Goal: Task Accomplishment & Management: Manage account settings

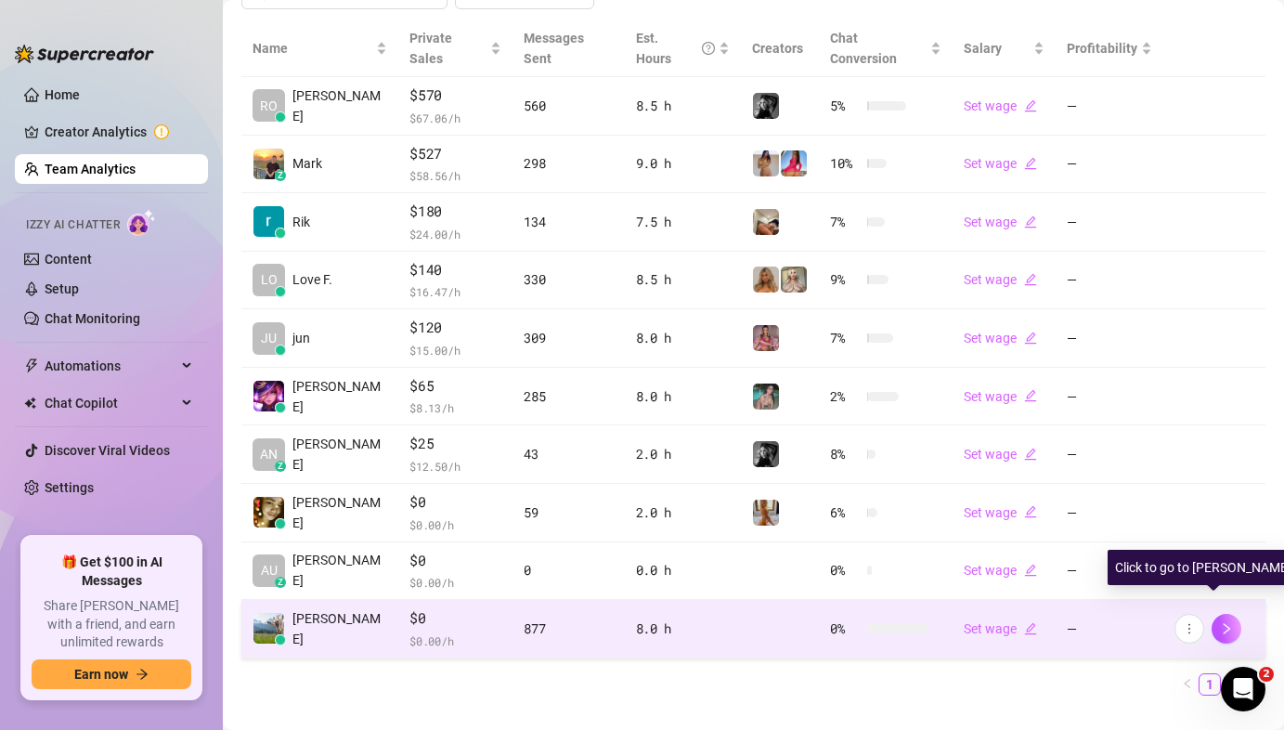
scroll to position [437, 0]
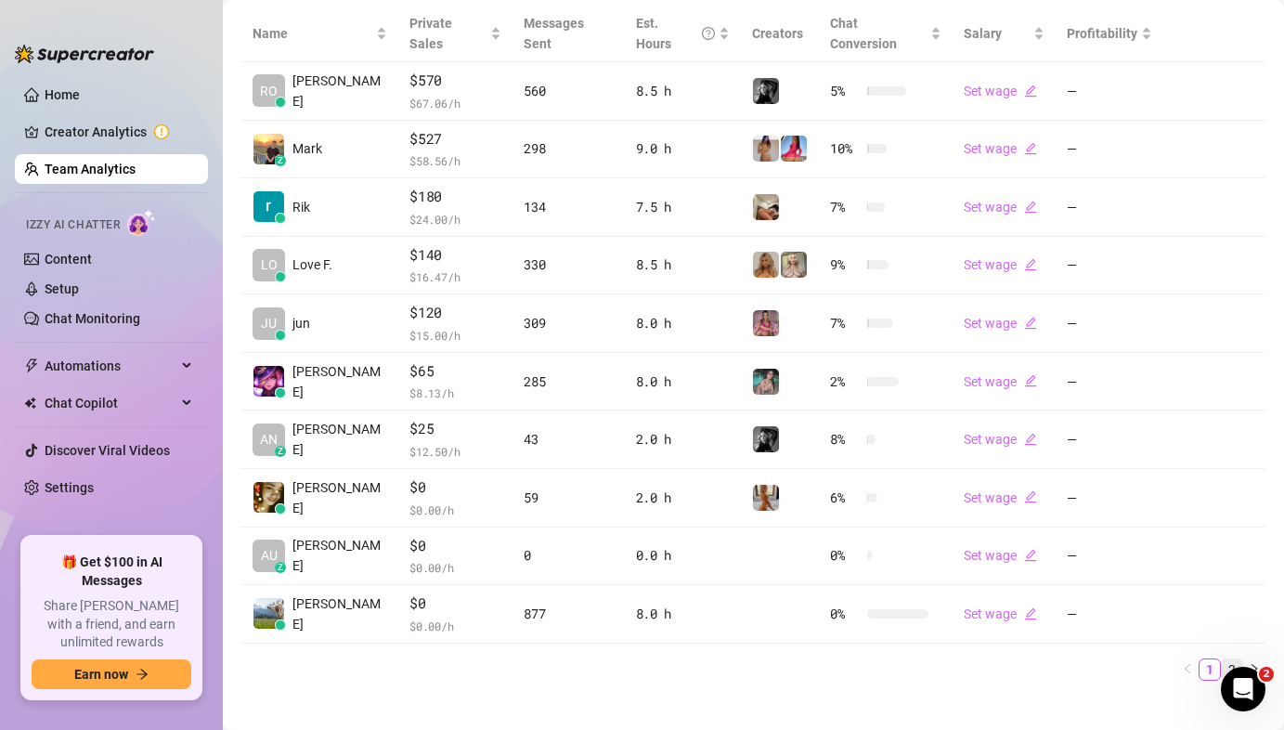
click at [1222, 659] on link "2" at bounding box center [1232, 669] width 20 height 20
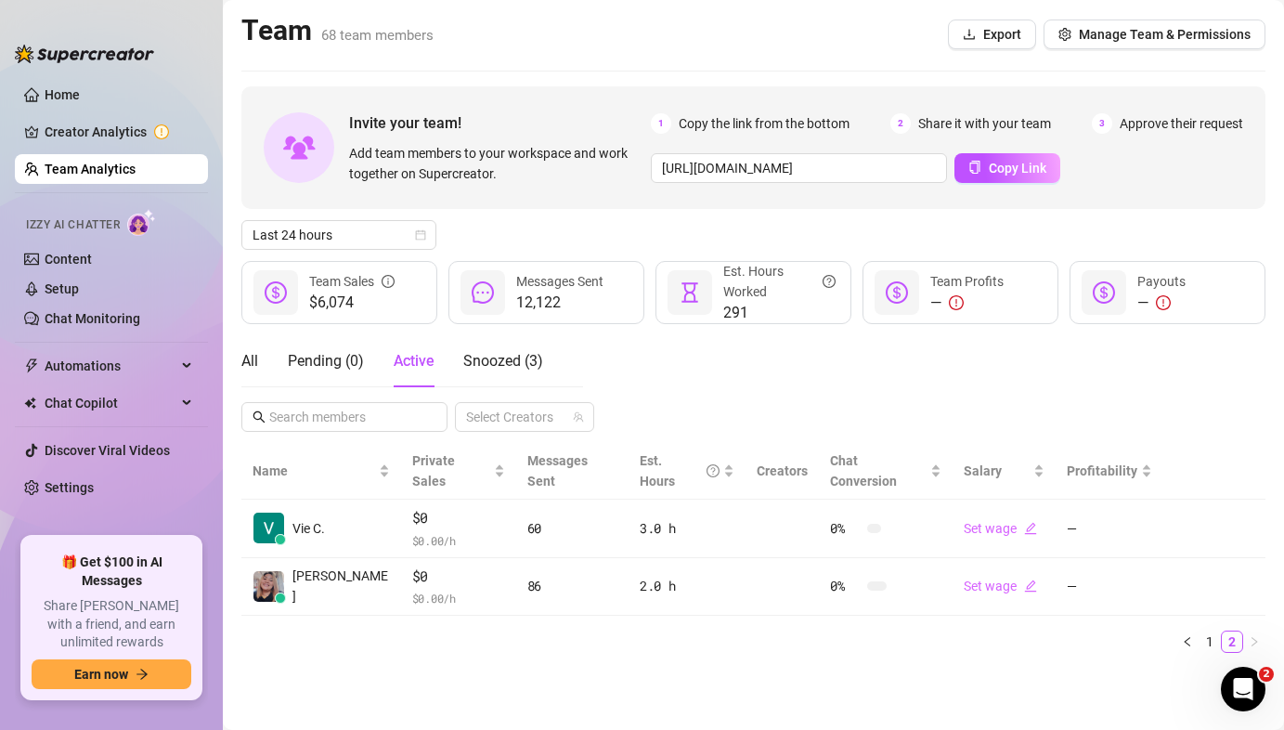
scroll to position [0, 0]
click at [1203, 631] on link "1" at bounding box center [1210, 641] width 20 height 20
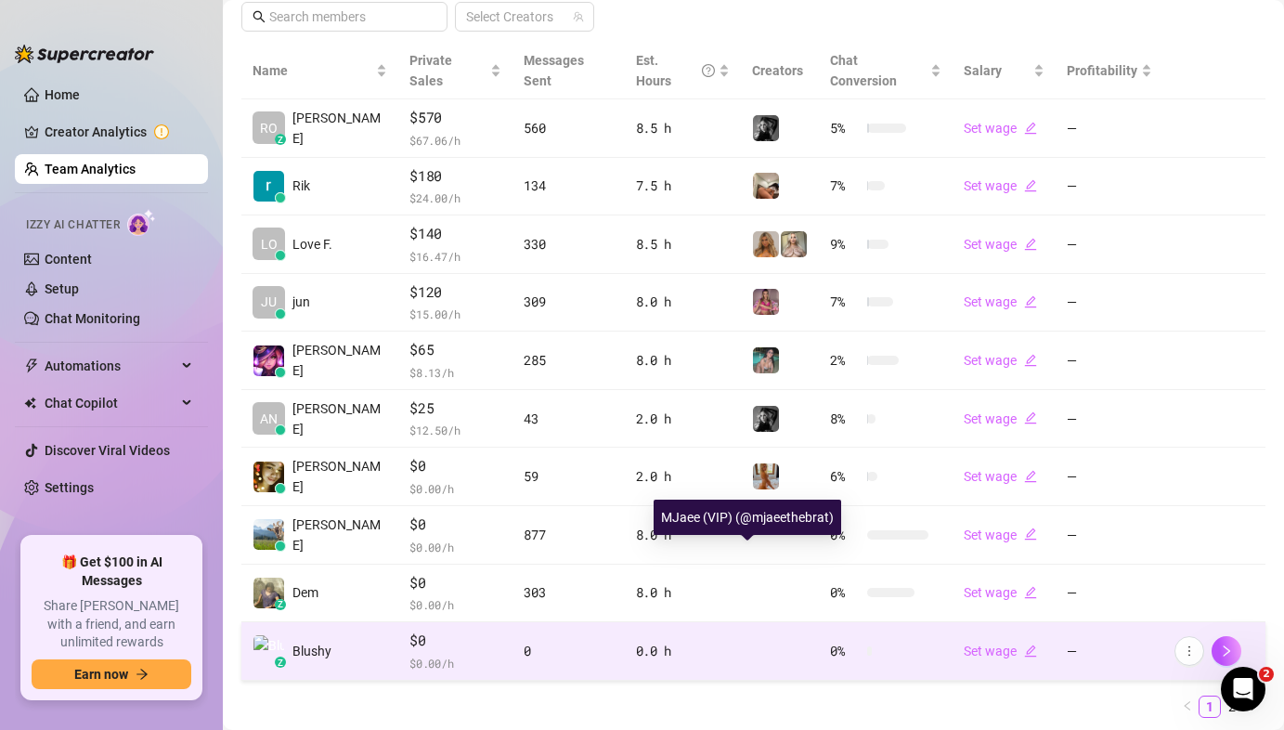
scroll to position [437, 0]
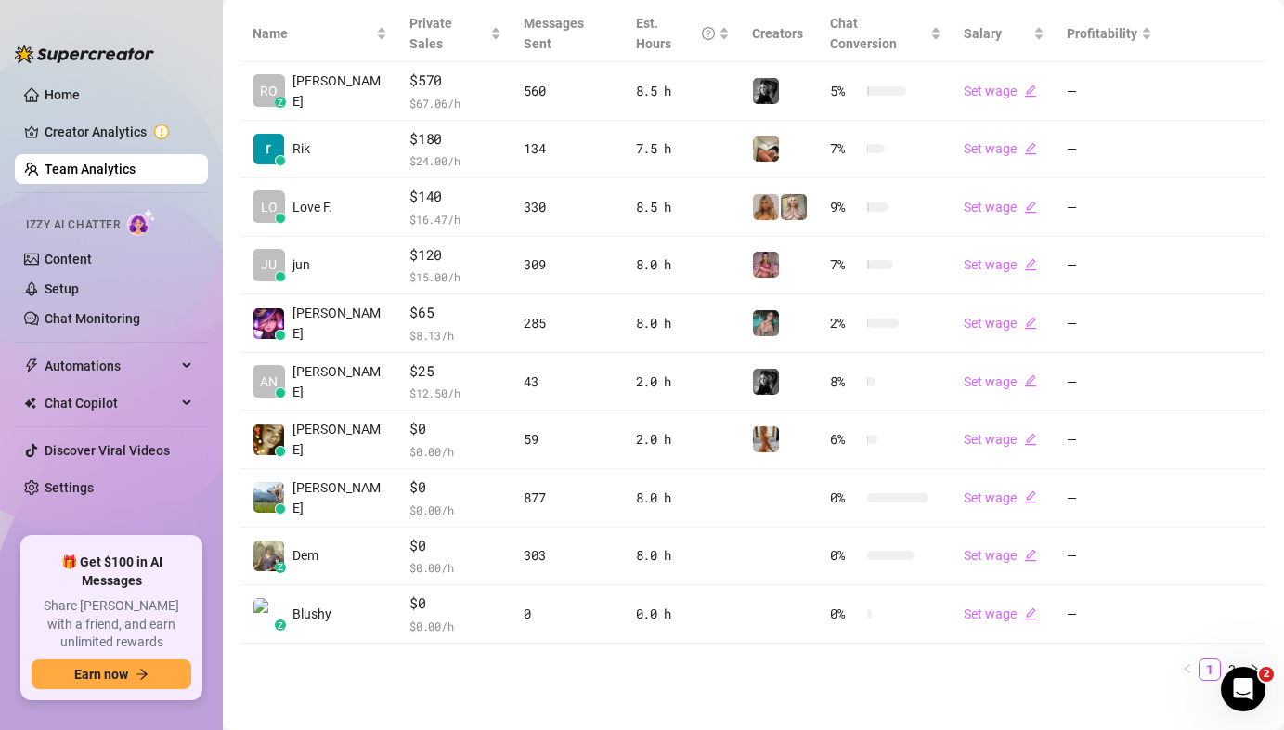
click at [1222, 659] on link "2" at bounding box center [1232, 669] width 20 height 20
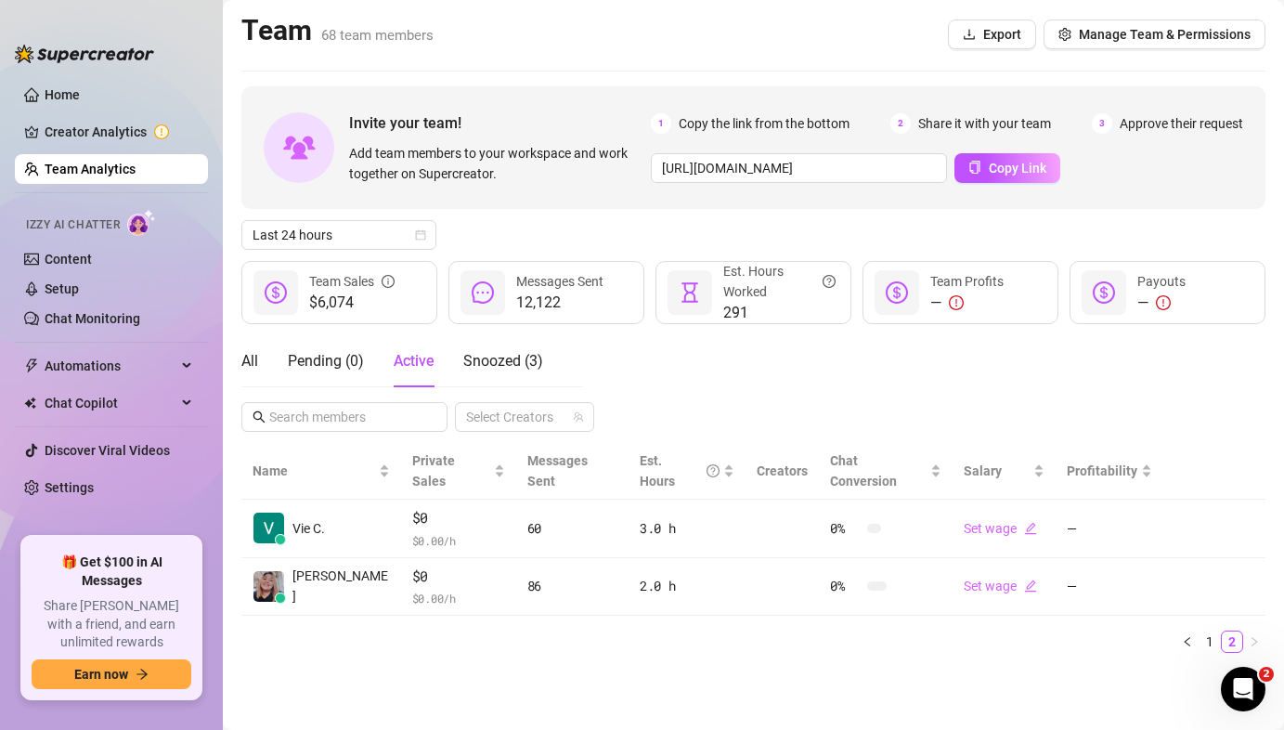
scroll to position [0, 0]
click at [1209, 631] on link "1" at bounding box center [1210, 641] width 20 height 20
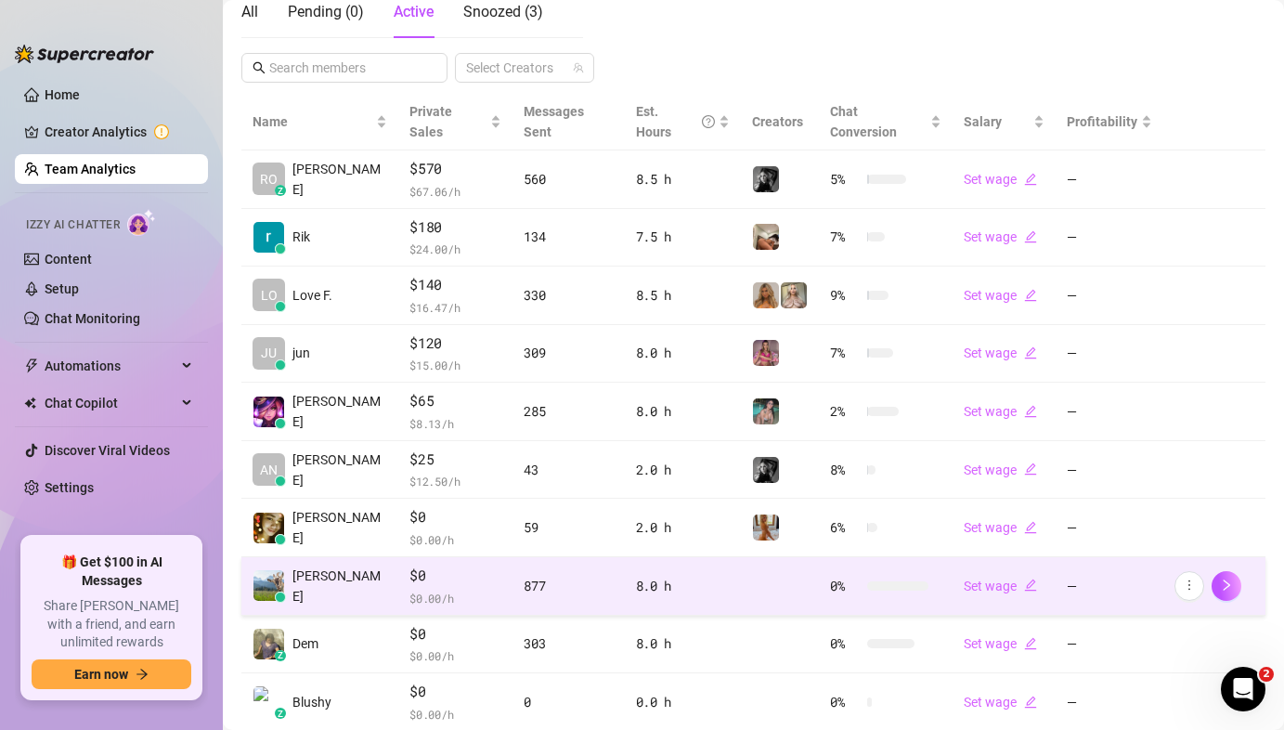
scroll to position [368, 0]
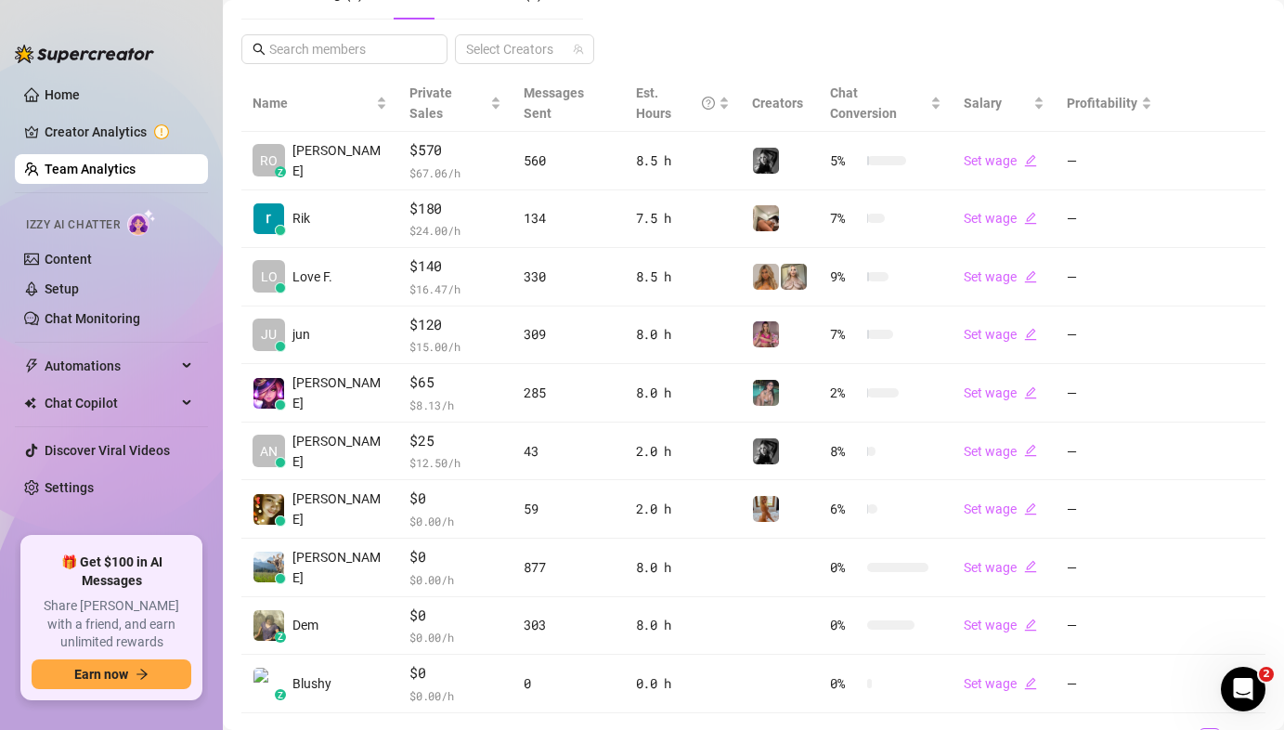
click at [1222, 729] on link "2" at bounding box center [1232, 739] width 20 height 20
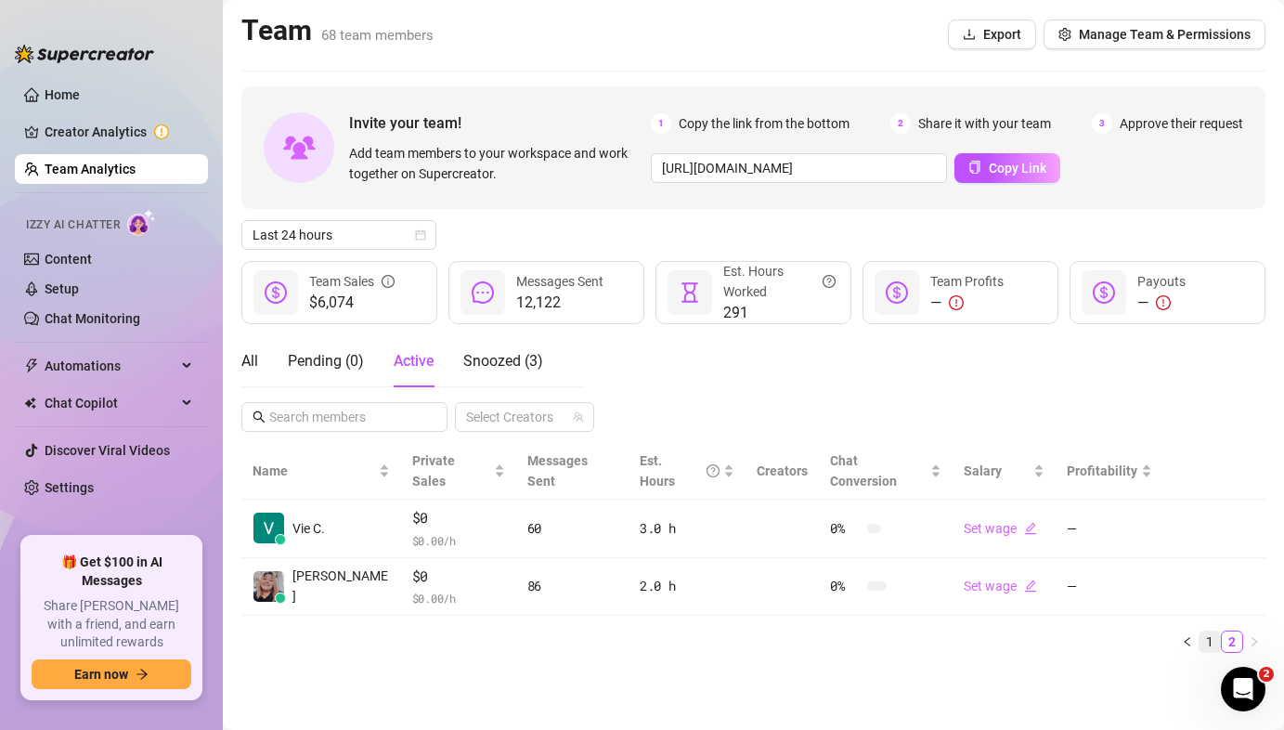
click at [1212, 631] on link "1" at bounding box center [1210, 641] width 20 height 20
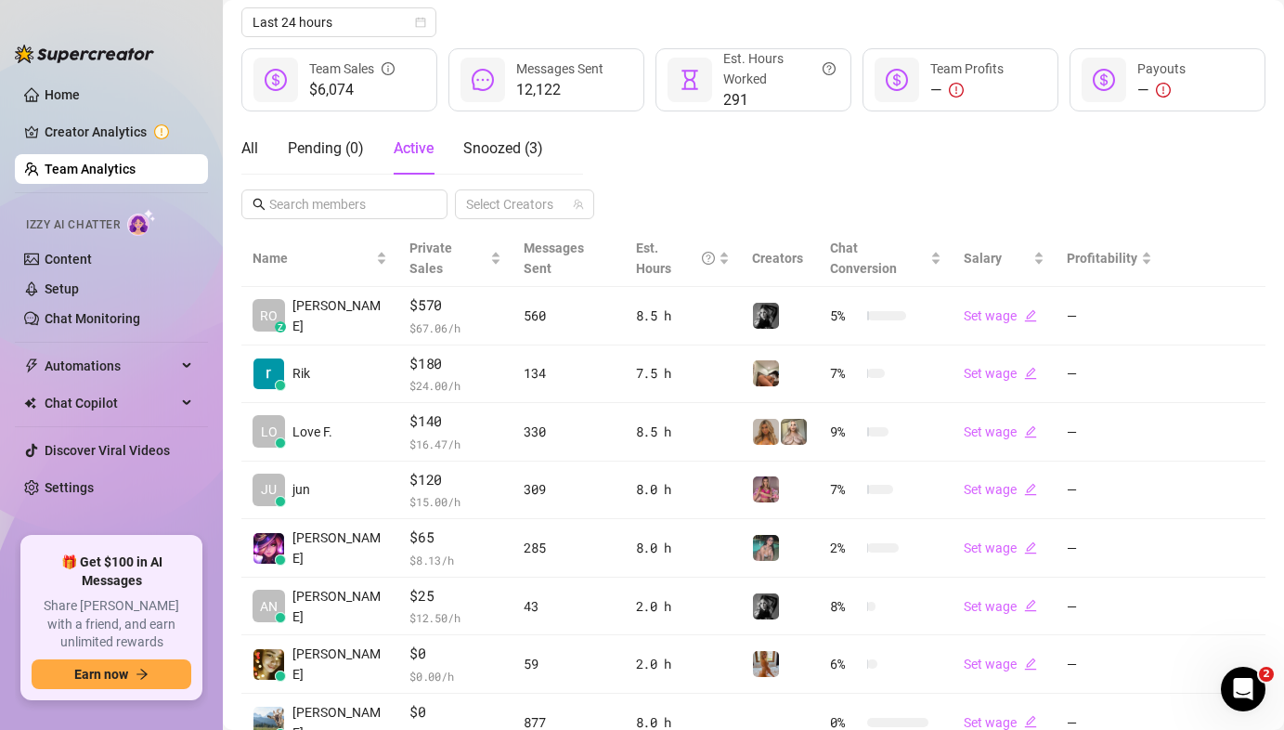
scroll to position [195, 0]
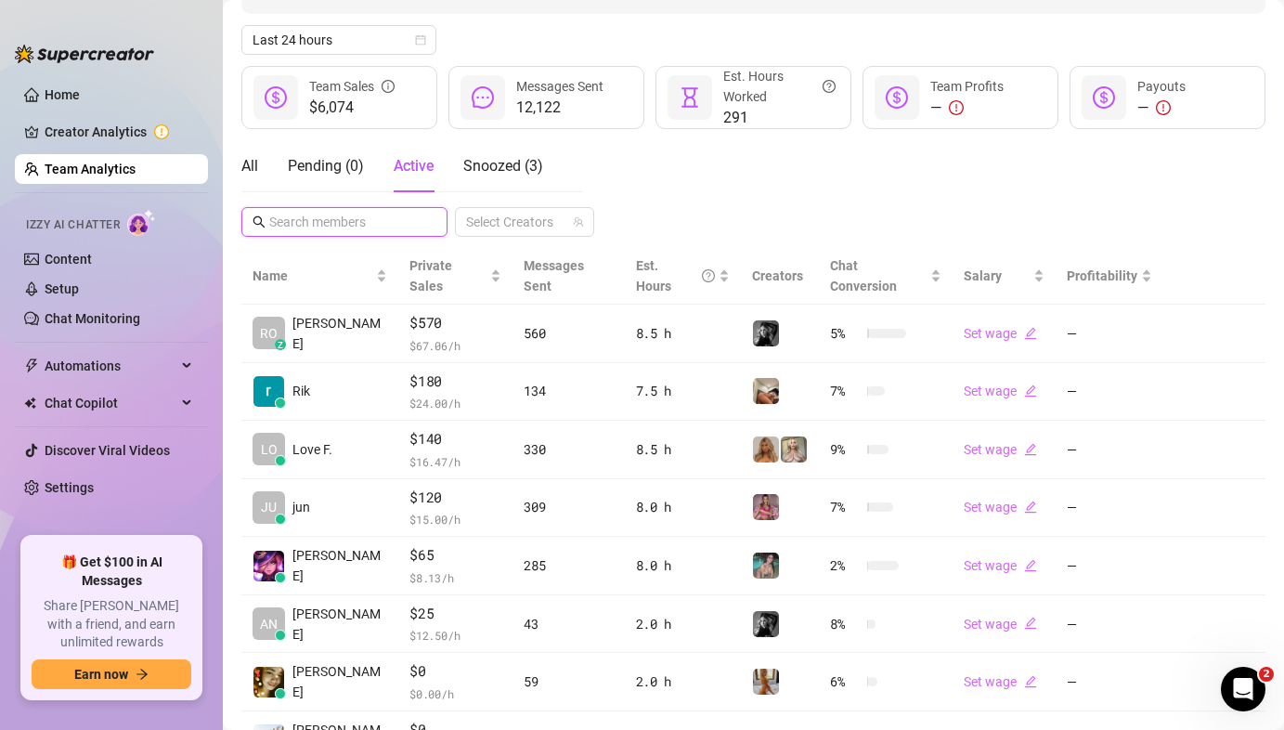
click at [359, 218] on input "text" at bounding box center [345, 222] width 152 height 20
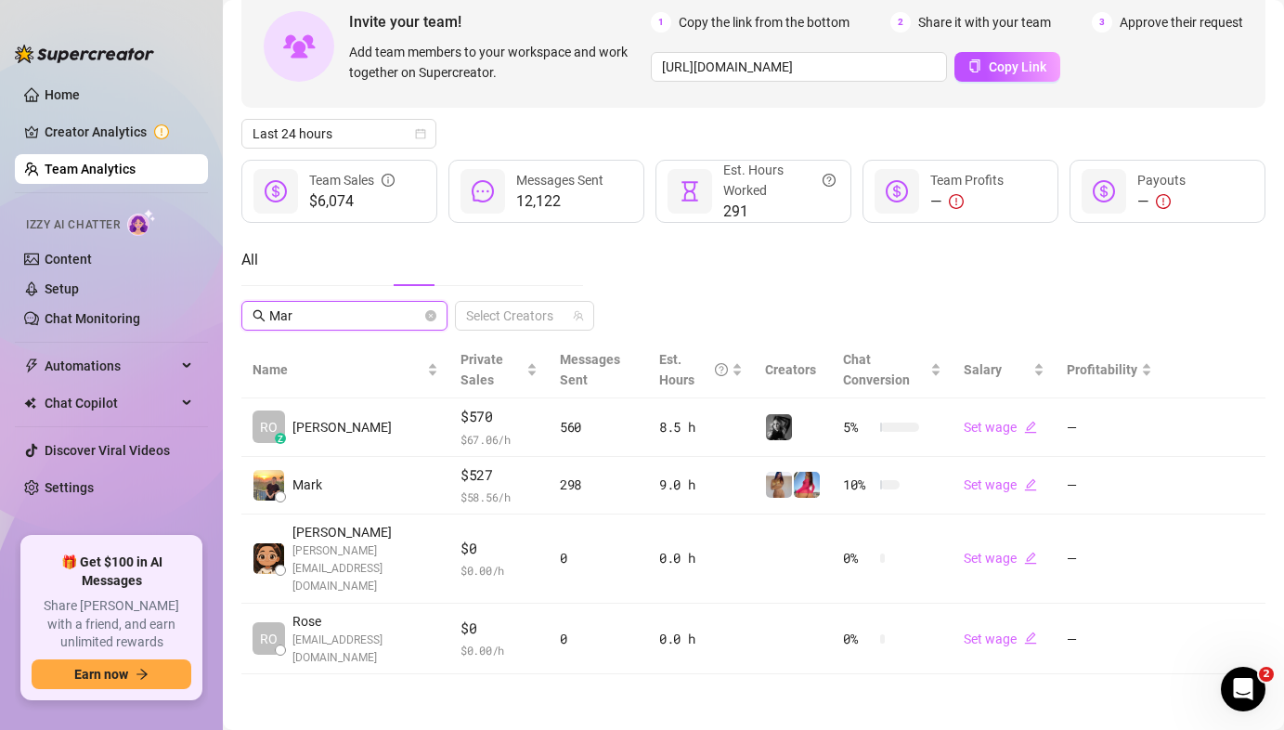
scroll to position [84, 0]
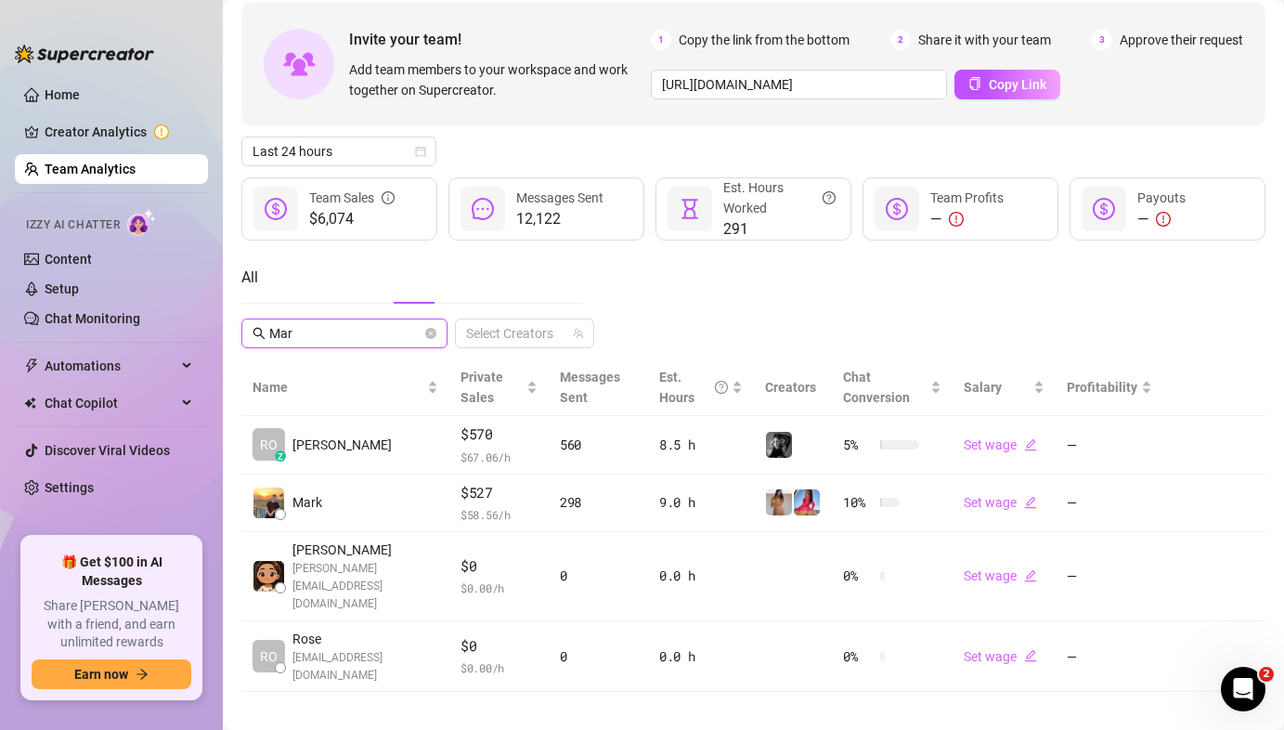
type input "Mark"
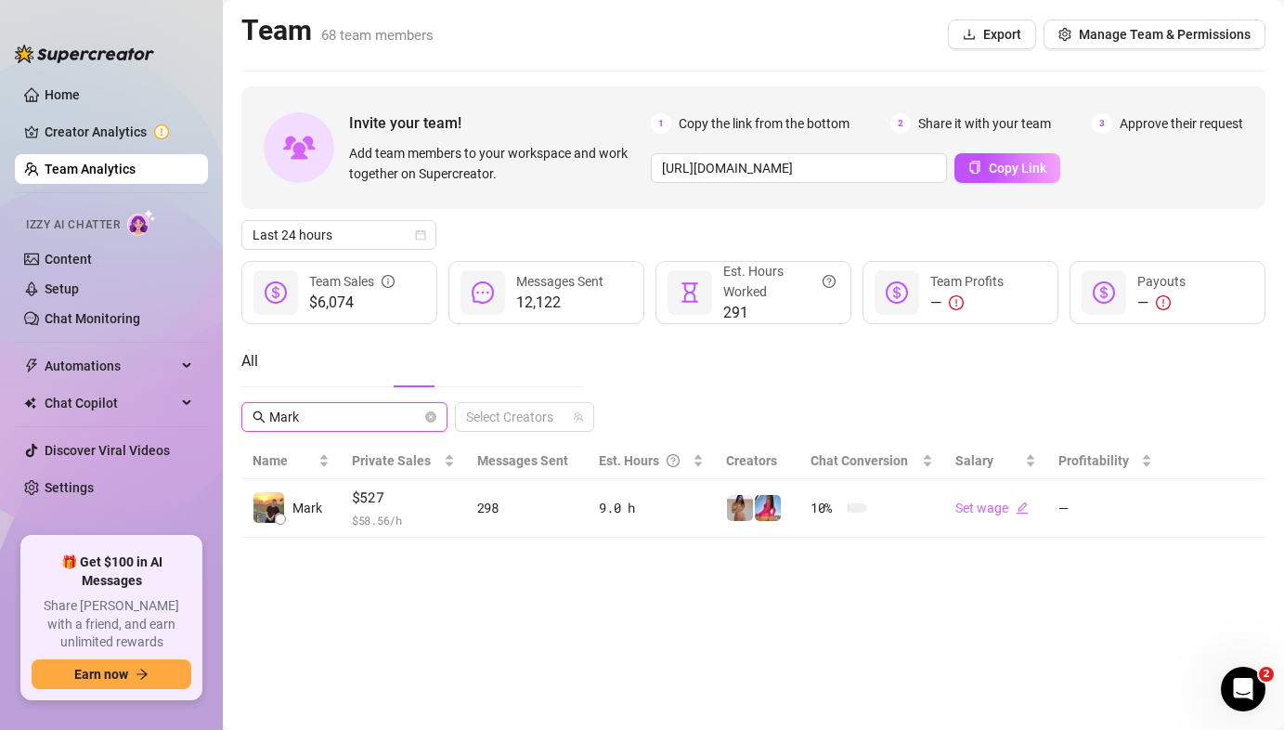
scroll to position [0, 0]
click at [429, 415] on icon "close-circle" at bounding box center [430, 416] width 11 height 11
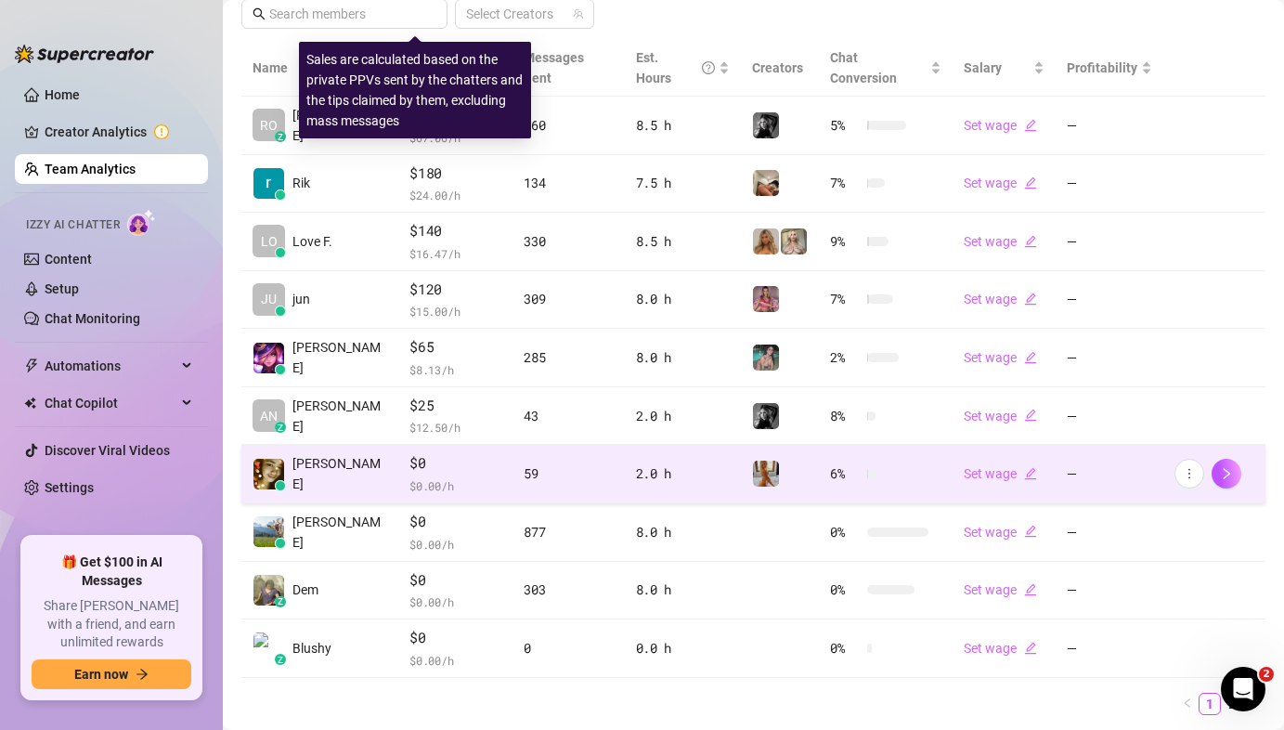
scroll to position [437, 0]
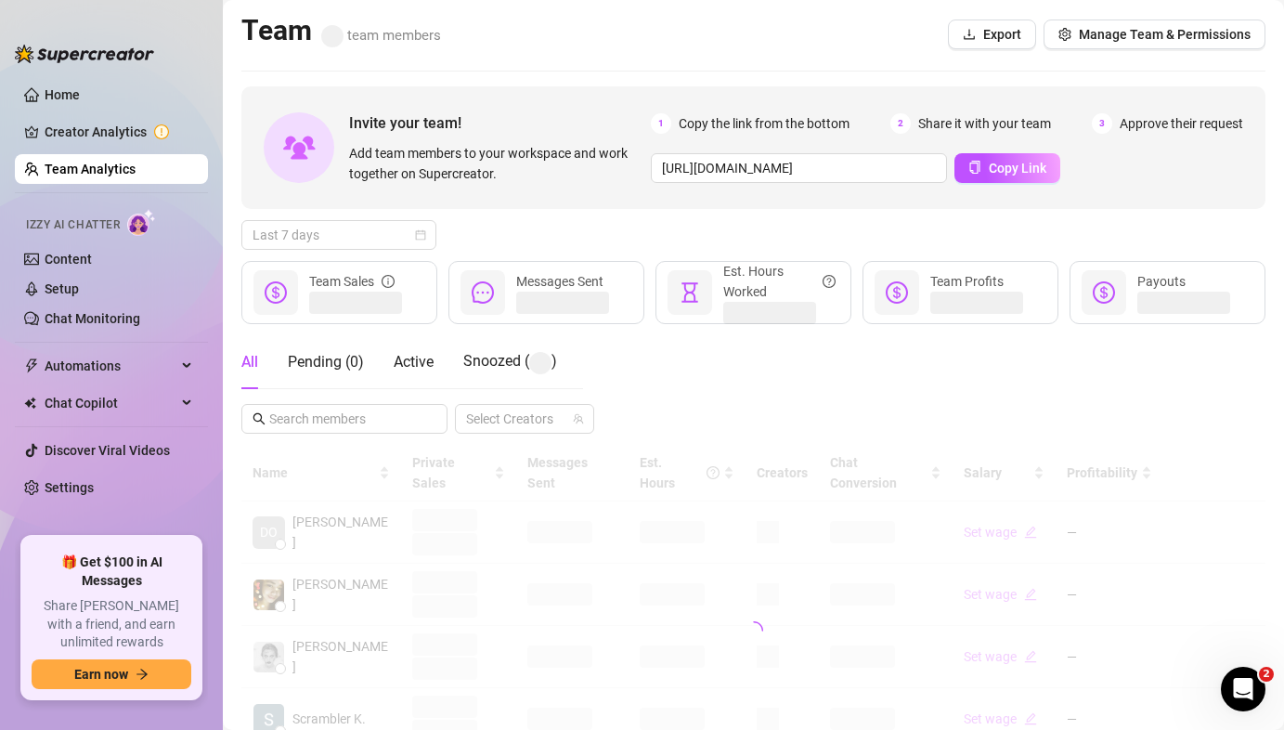
drag, startPoint x: 332, startPoint y: 236, endPoint x: 332, endPoint y: 266, distance: 29.7
click at [332, 236] on span "Last 7 days" at bounding box center [339, 235] width 173 height 28
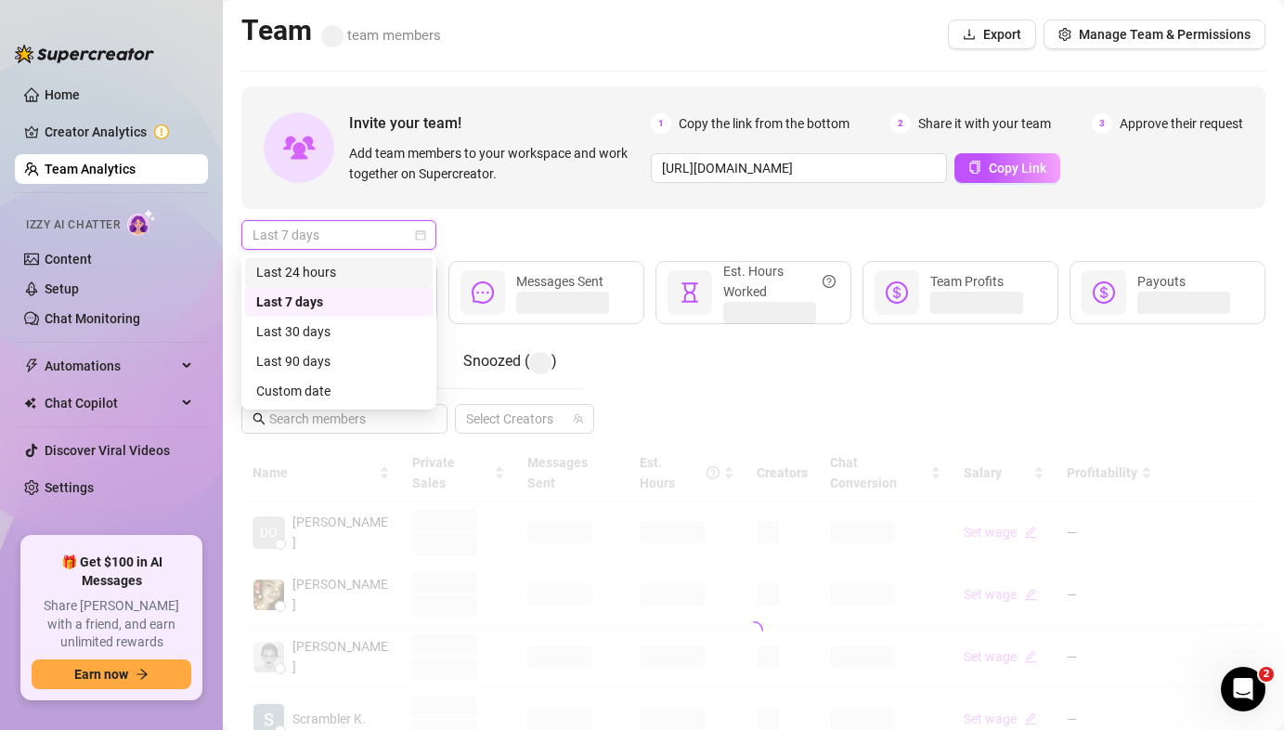
click at [332, 269] on div "Last 24 hours" at bounding box center [338, 272] width 165 height 20
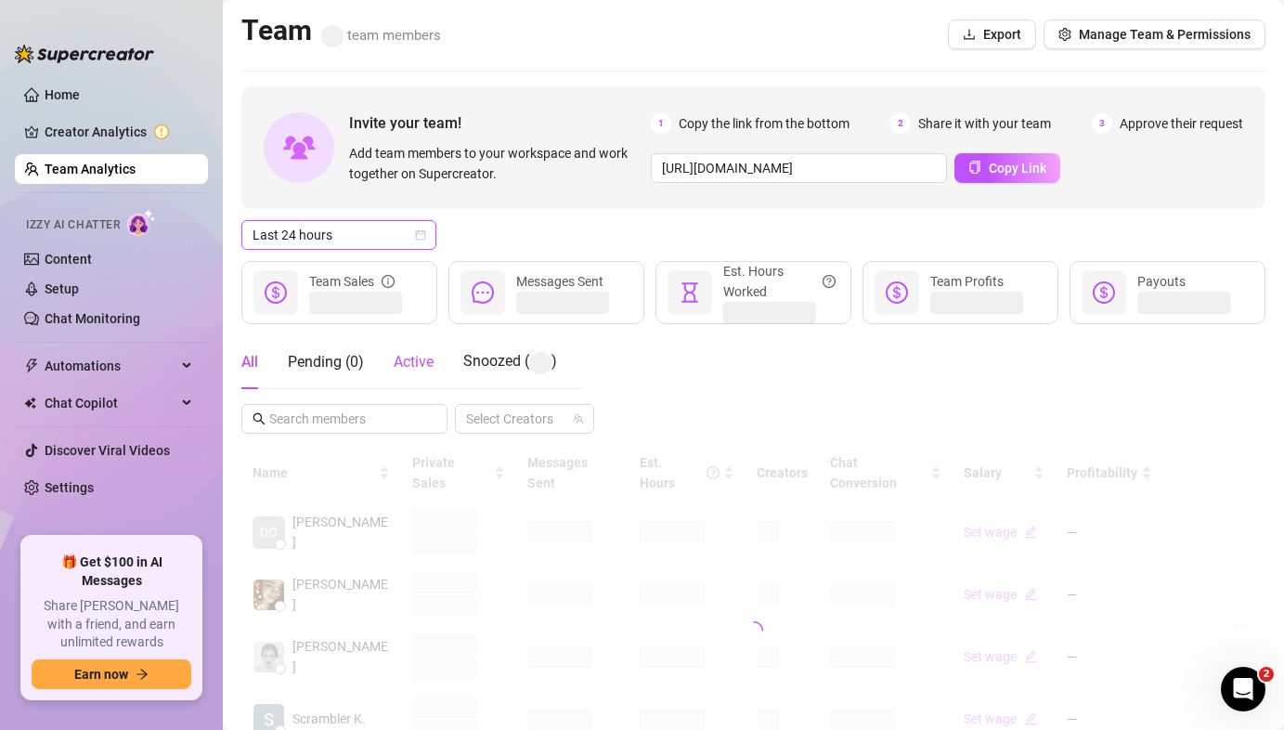
click at [424, 367] on span "Active" at bounding box center [414, 362] width 40 height 18
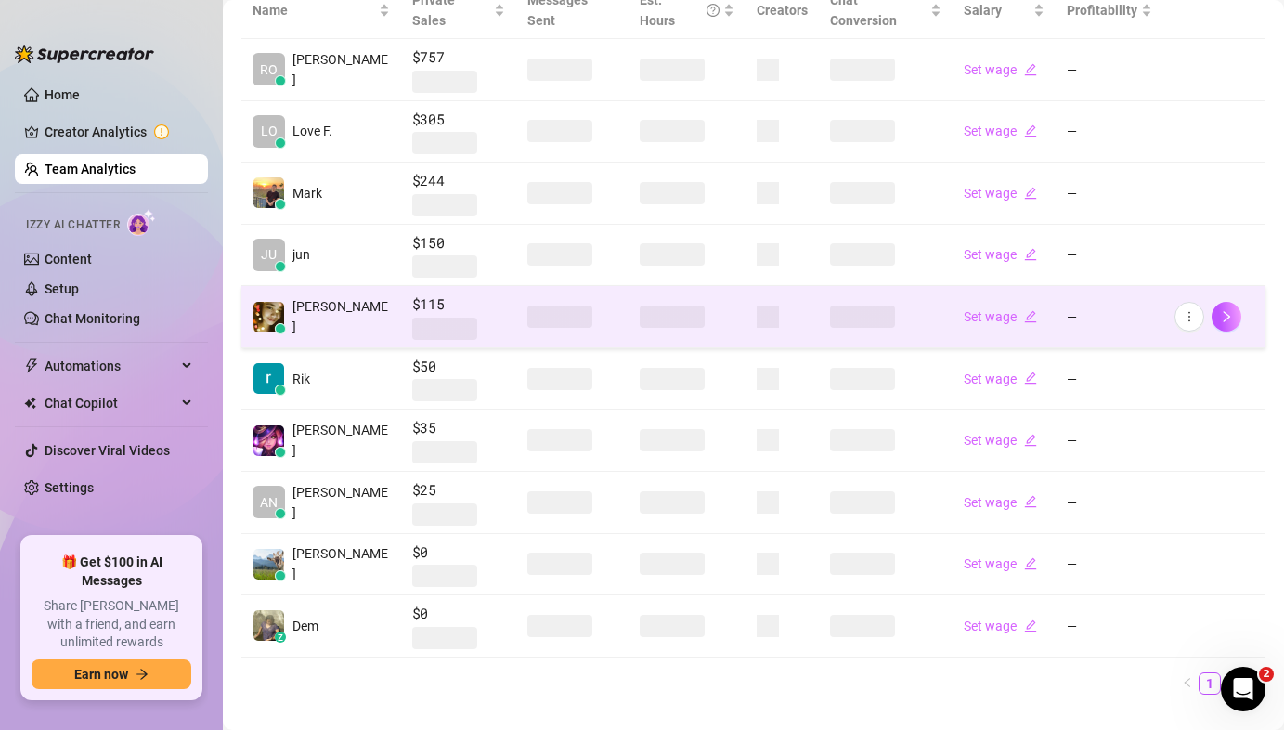
scroll to position [475, 0]
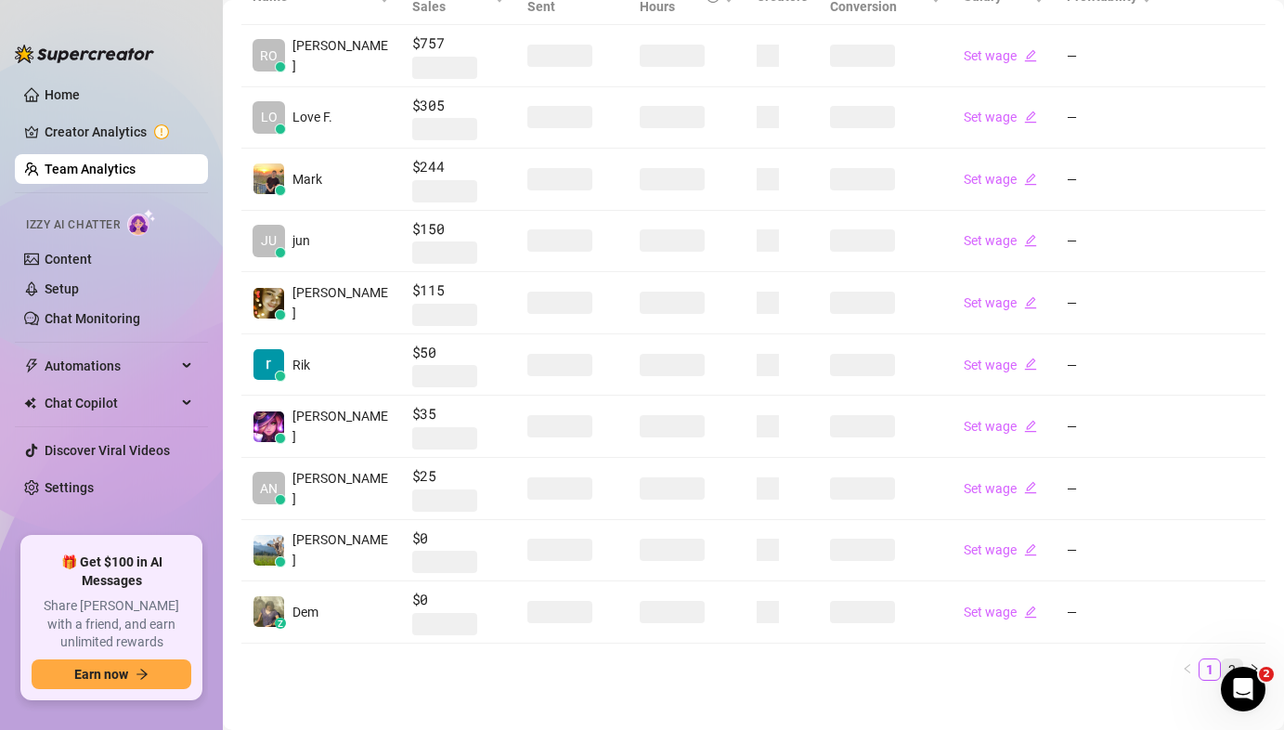
click at [1222, 659] on link "2" at bounding box center [1232, 669] width 20 height 20
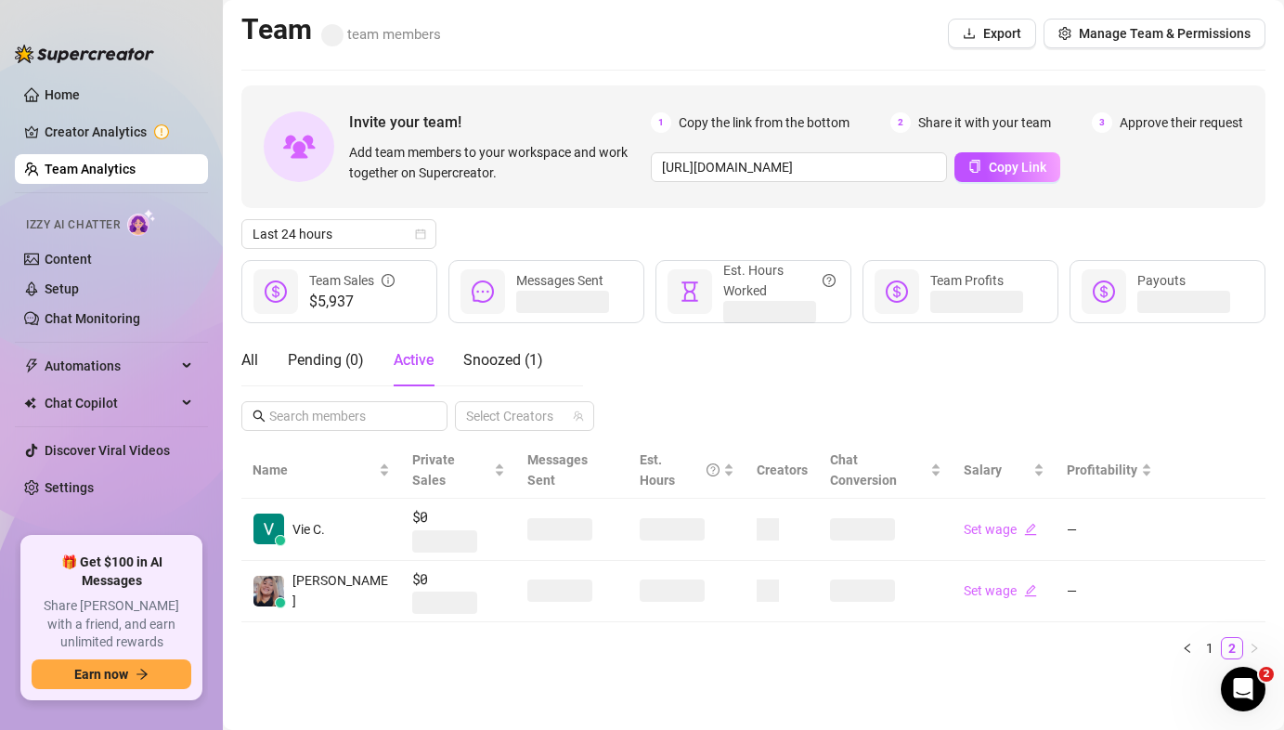
scroll to position [0, 0]
click at [1209, 639] on link "1" at bounding box center [1210, 649] width 20 height 20
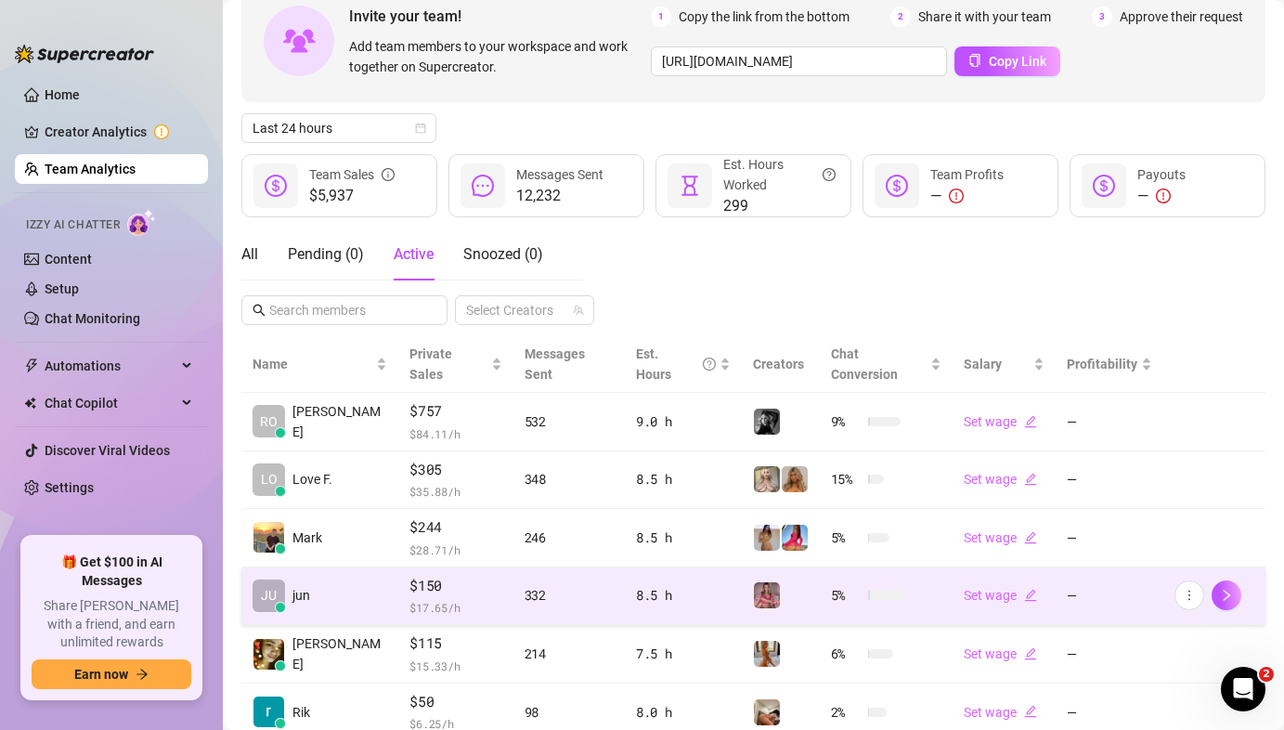
scroll to position [396, 0]
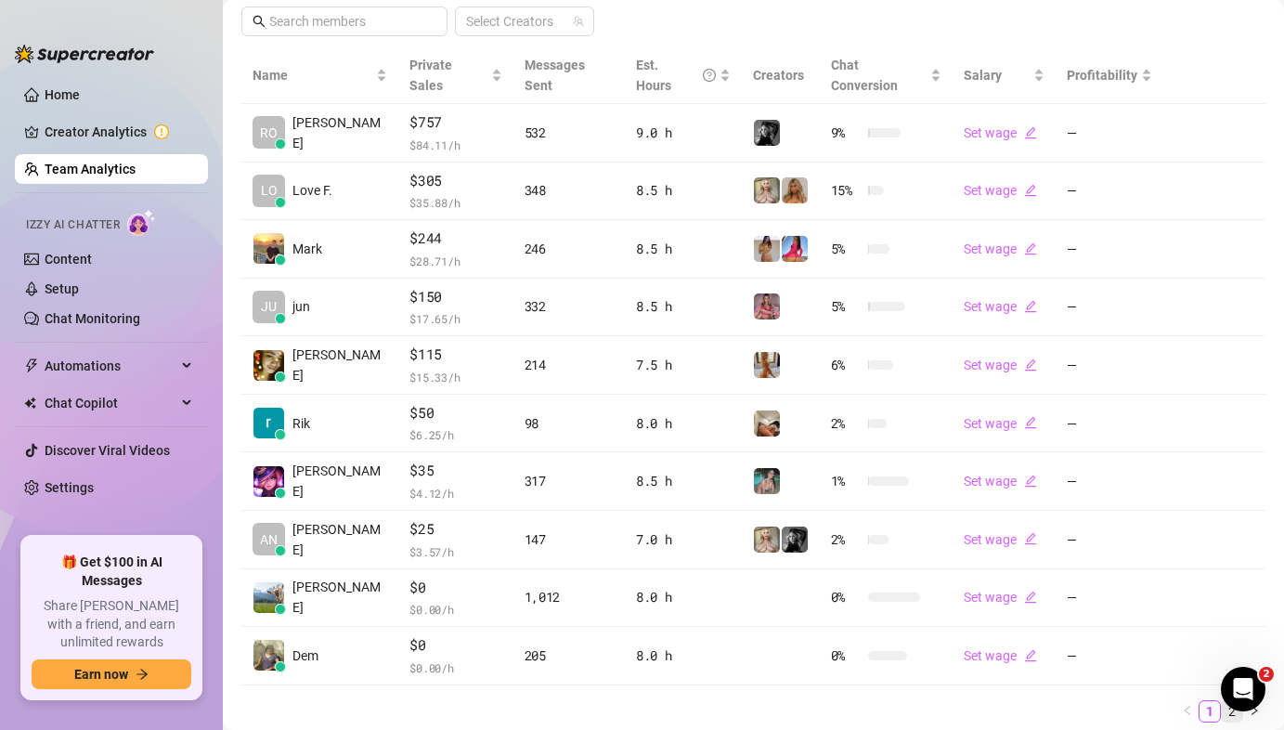
click at [1222, 701] on link "2" at bounding box center [1232, 711] width 20 height 20
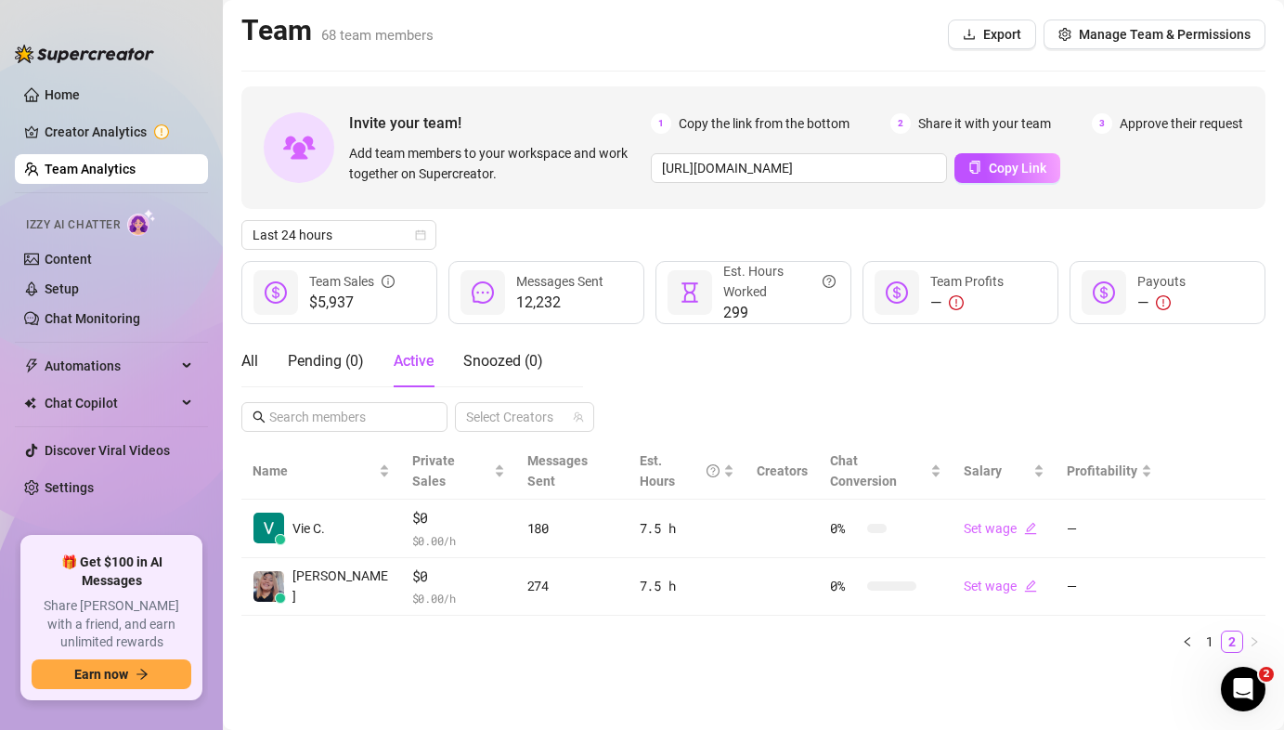
scroll to position [0, 0]
click at [1206, 631] on link "1" at bounding box center [1210, 641] width 20 height 20
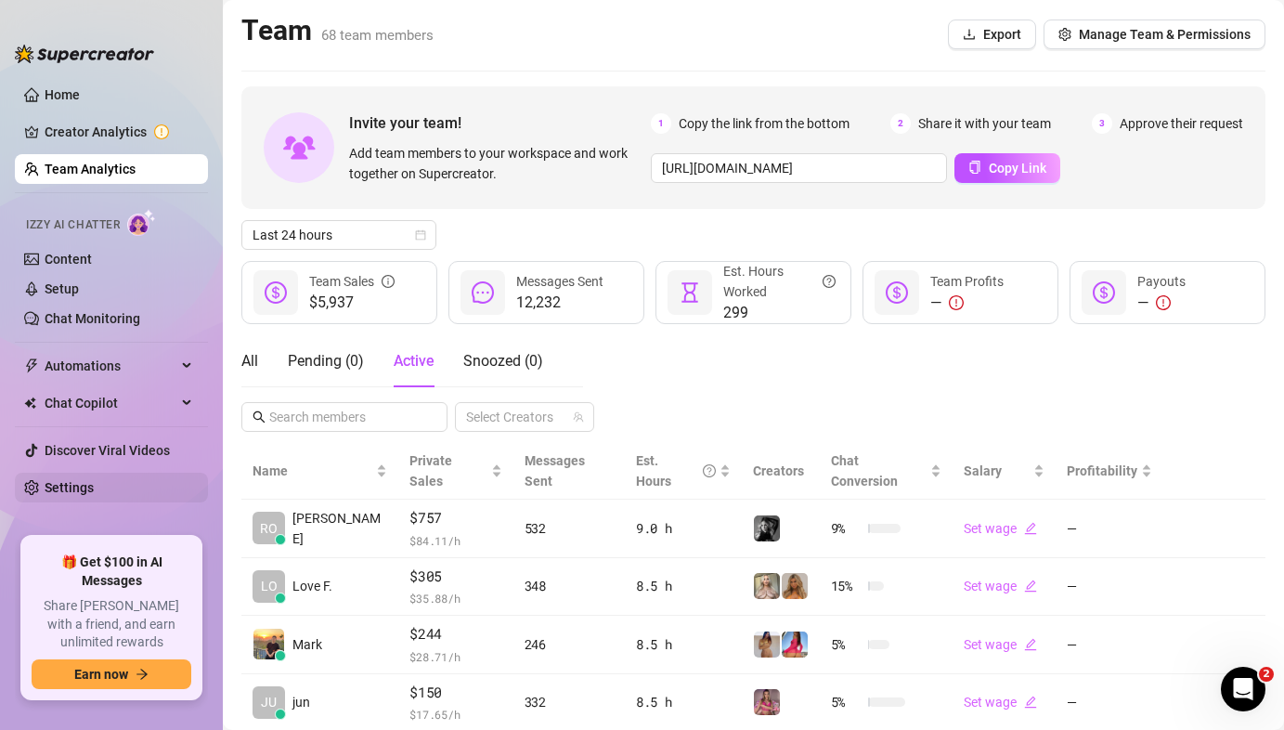
click at [91, 480] on link "Settings" at bounding box center [69, 487] width 49 height 15
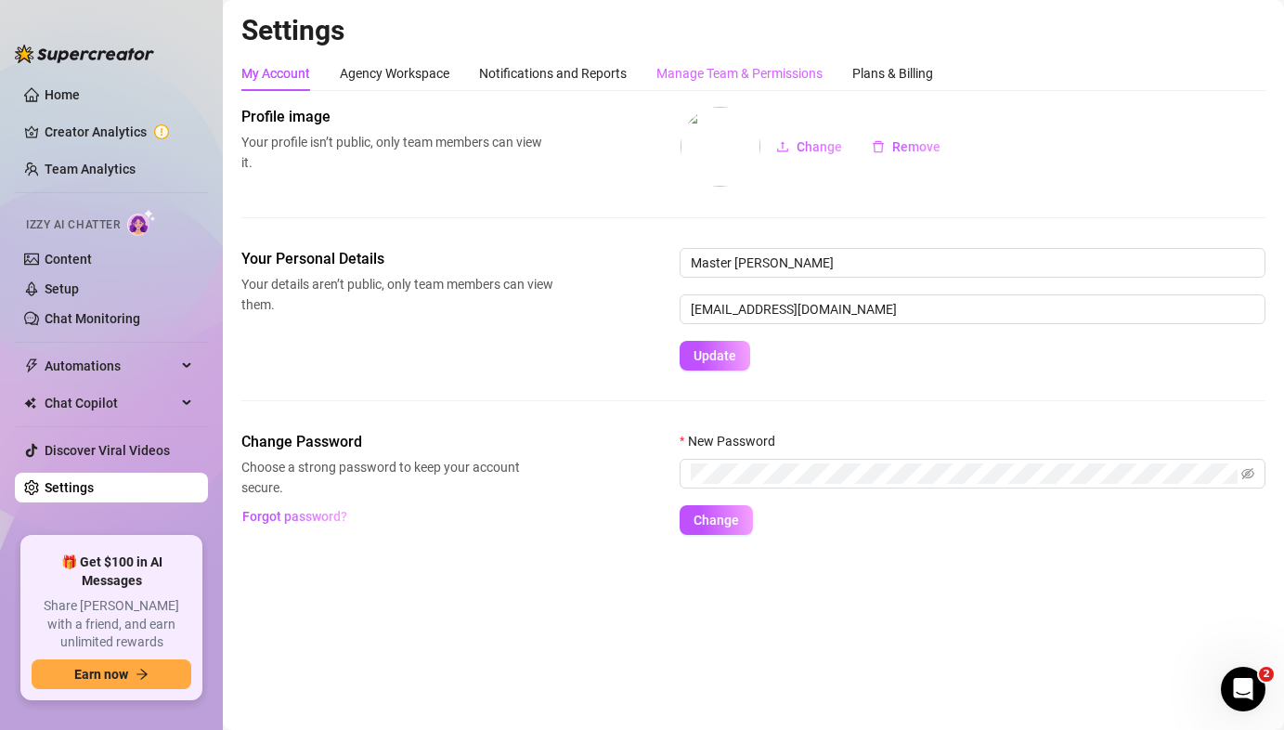
click at [683, 60] on div "Manage Team & Permissions" at bounding box center [740, 73] width 166 height 35
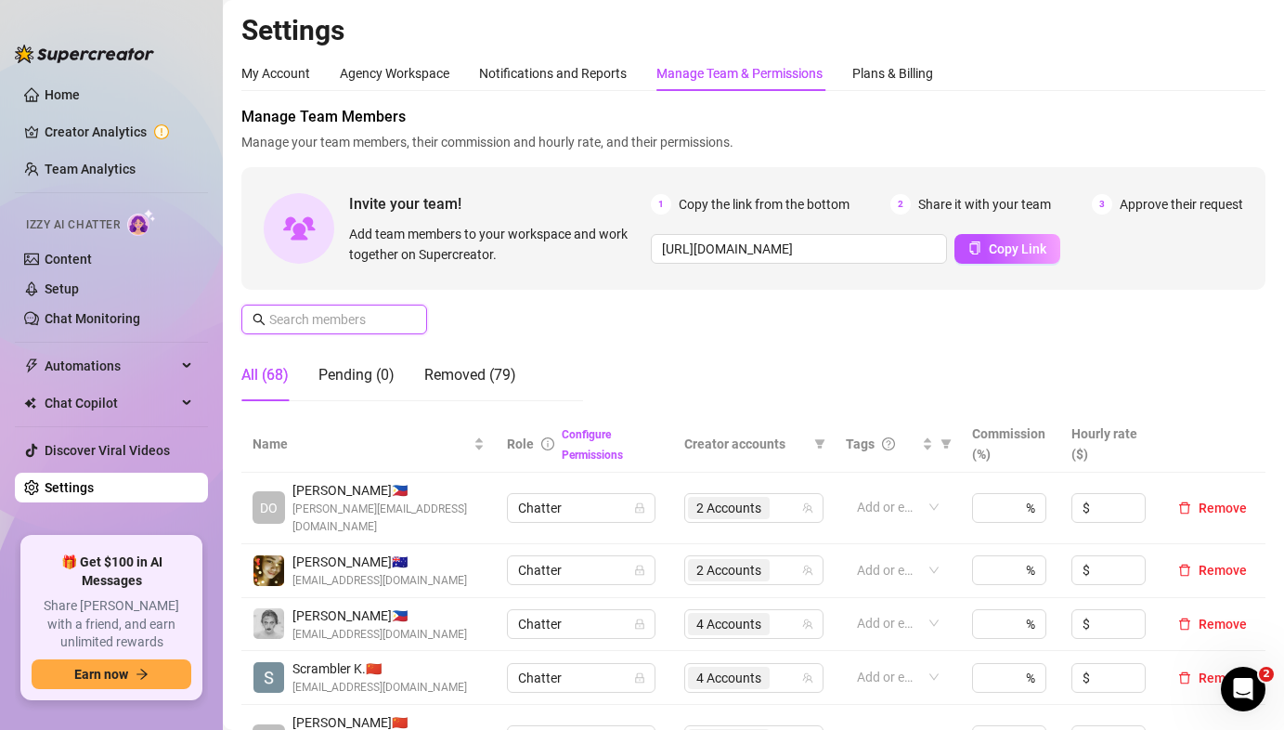
click at [321, 325] on input "text" at bounding box center [335, 319] width 132 height 20
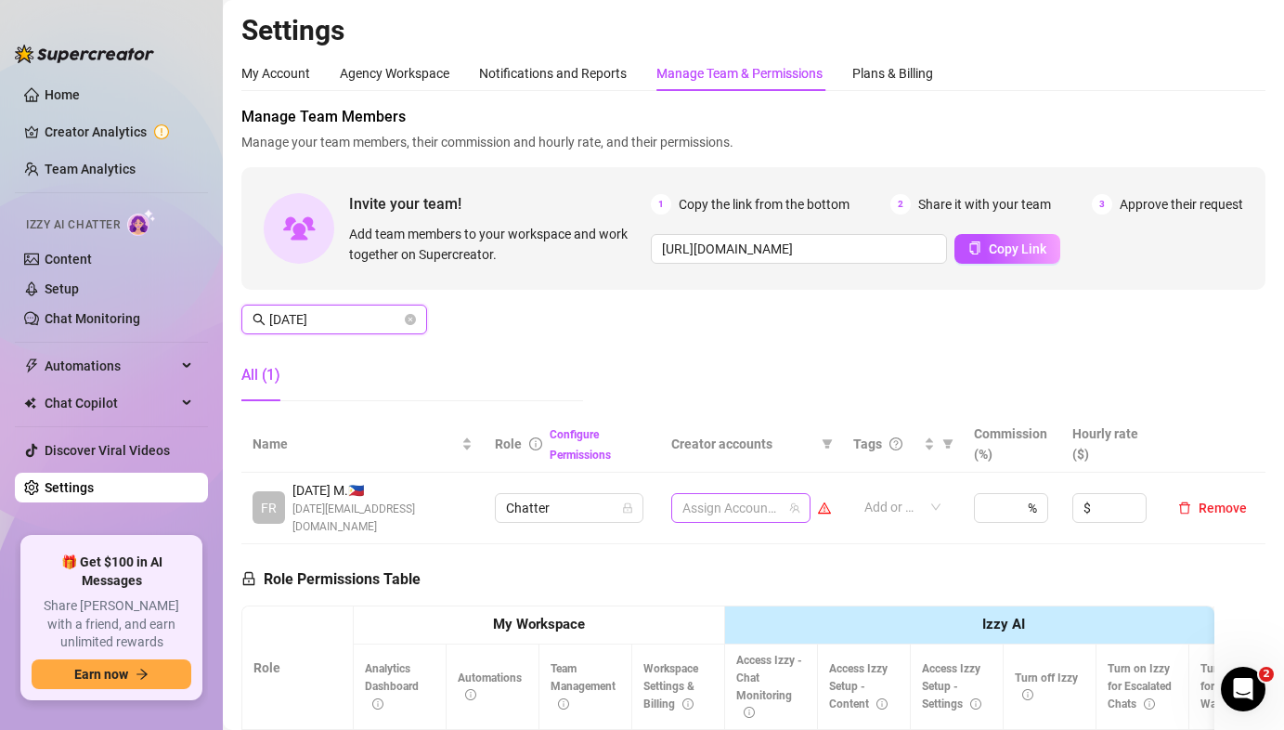
click at [692, 500] on div at bounding box center [731, 508] width 112 height 26
type input "[DATE]"
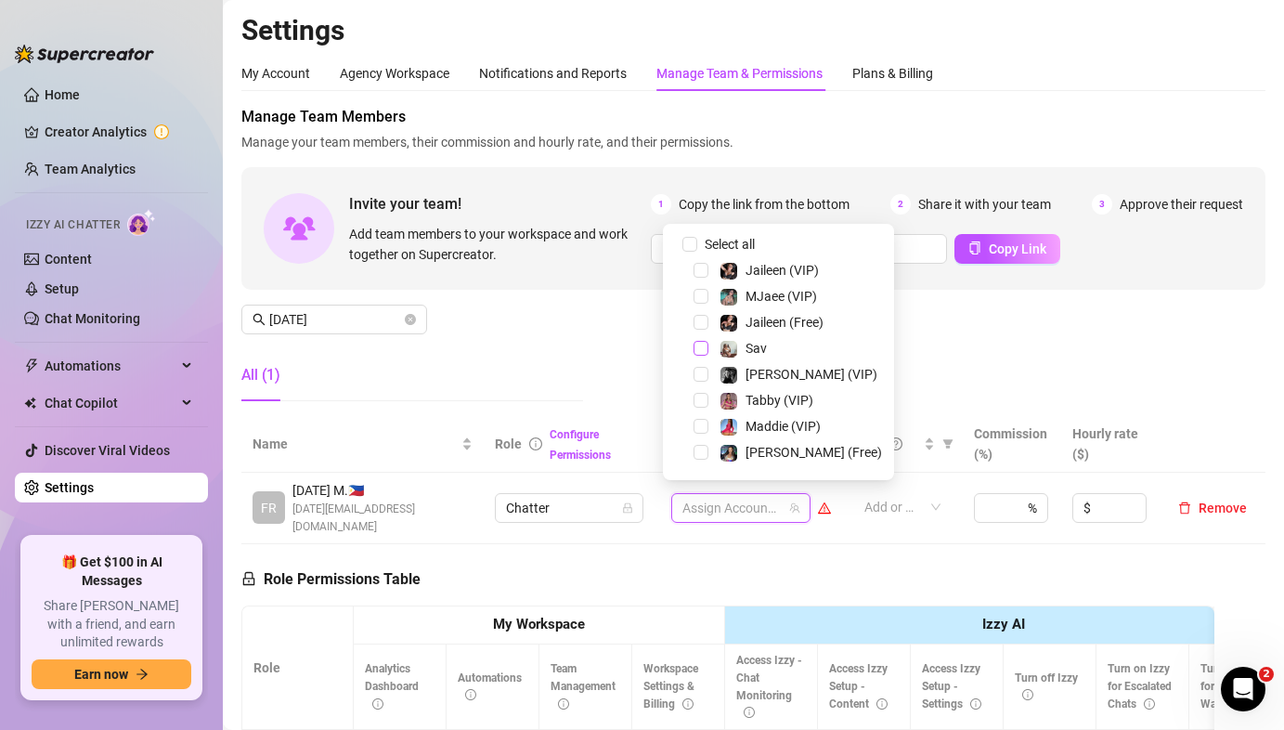
click at [697, 352] on span "Select tree node" at bounding box center [701, 348] width 15 height 15
click at [926, 355] on div "Manage Team Members Manage your team members, their commission and hourly rate,…" at bounding box center [753, 261] width 1024 height 310
click at [740, 501] on span "1 Accounts" at bounding box center [715, 508] width 65 height 20
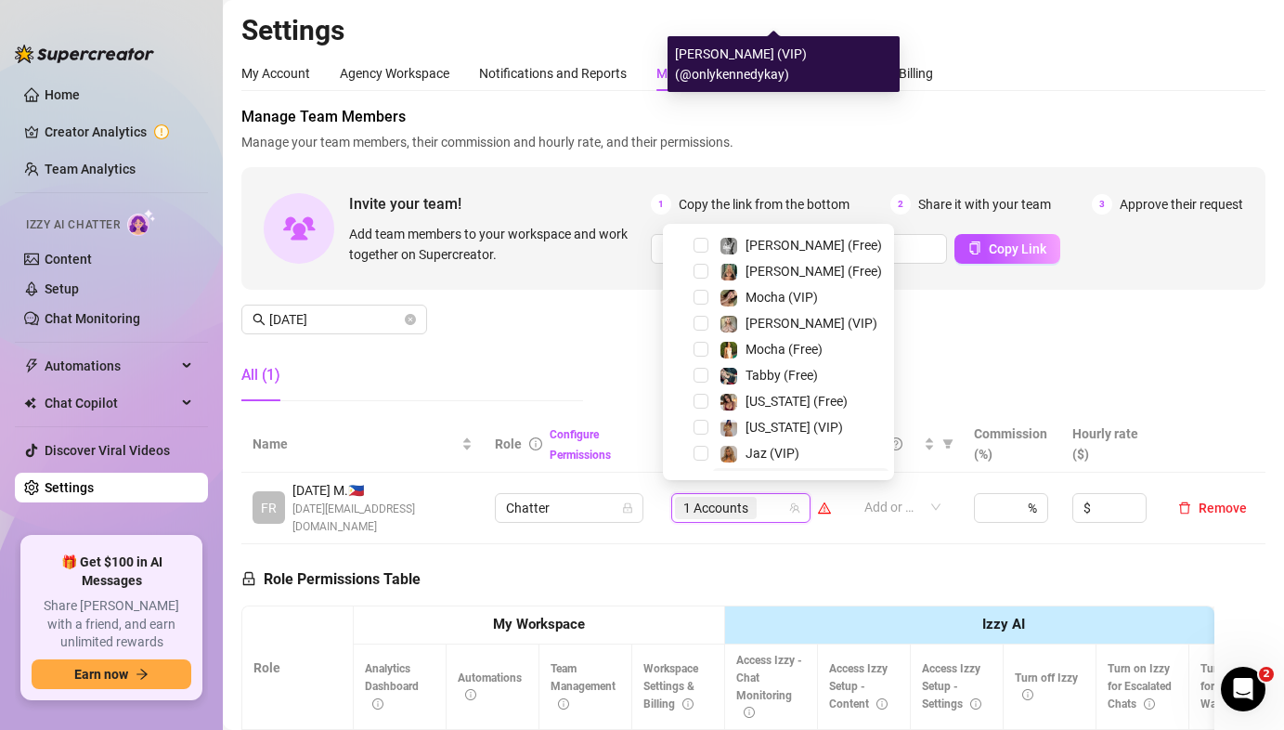
scroll to position [360, 0]
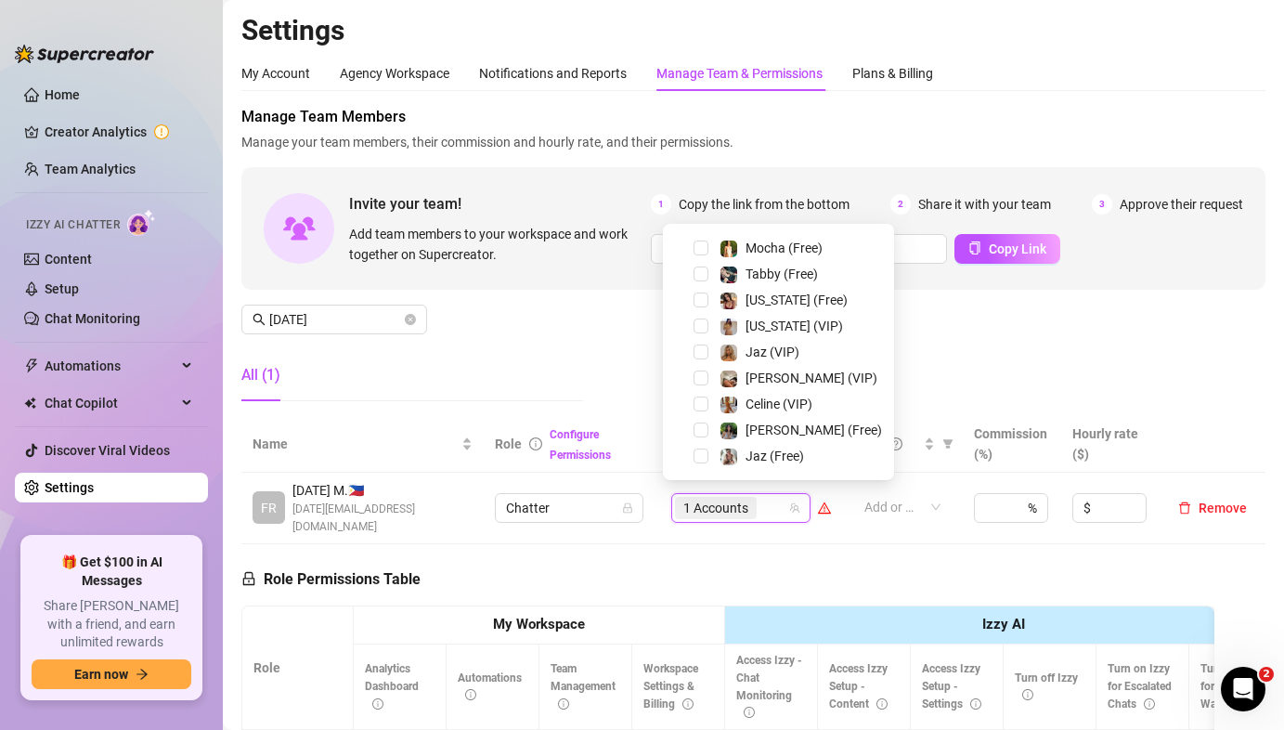
click at [944, 329] on div "Manage Team Members Manage your team members, their commission and hourly rate,…" at bounding box center [753, 261] width 1024 height 310
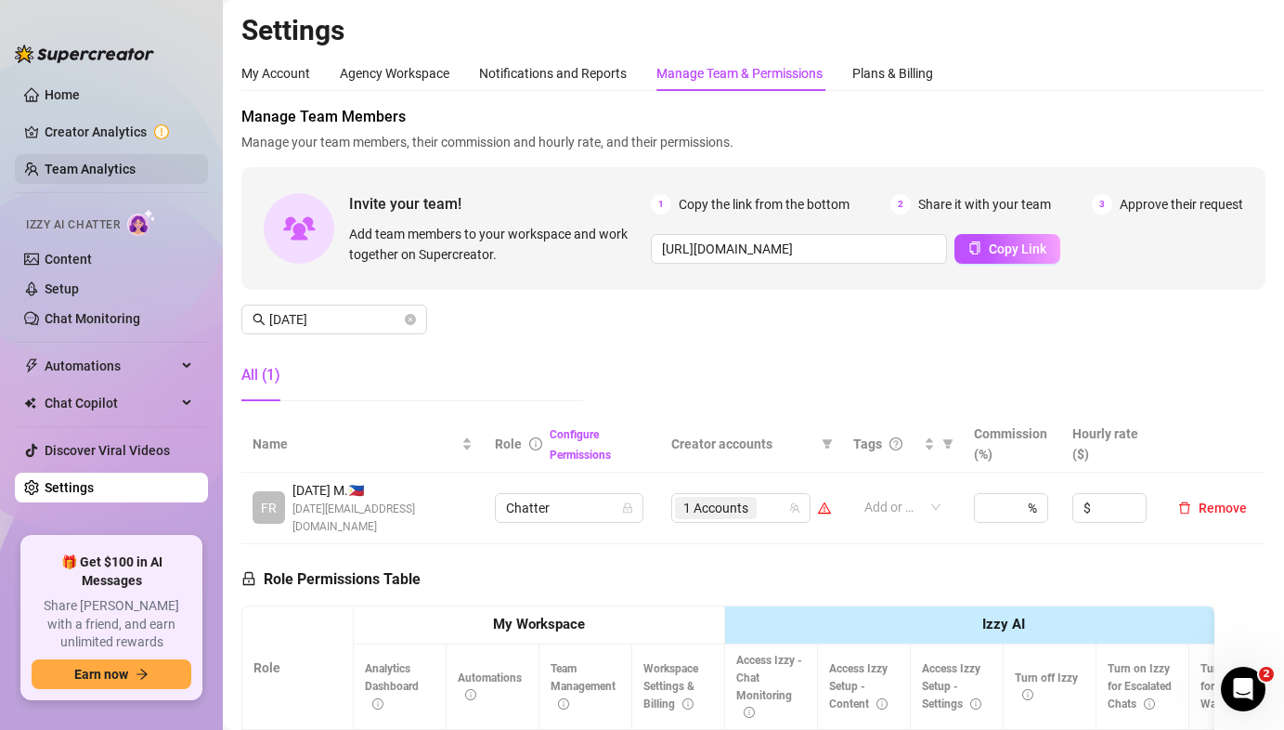
click at [55, 167] on link "Team Analytics" at bounding box center [90, 169] width 91 height 15
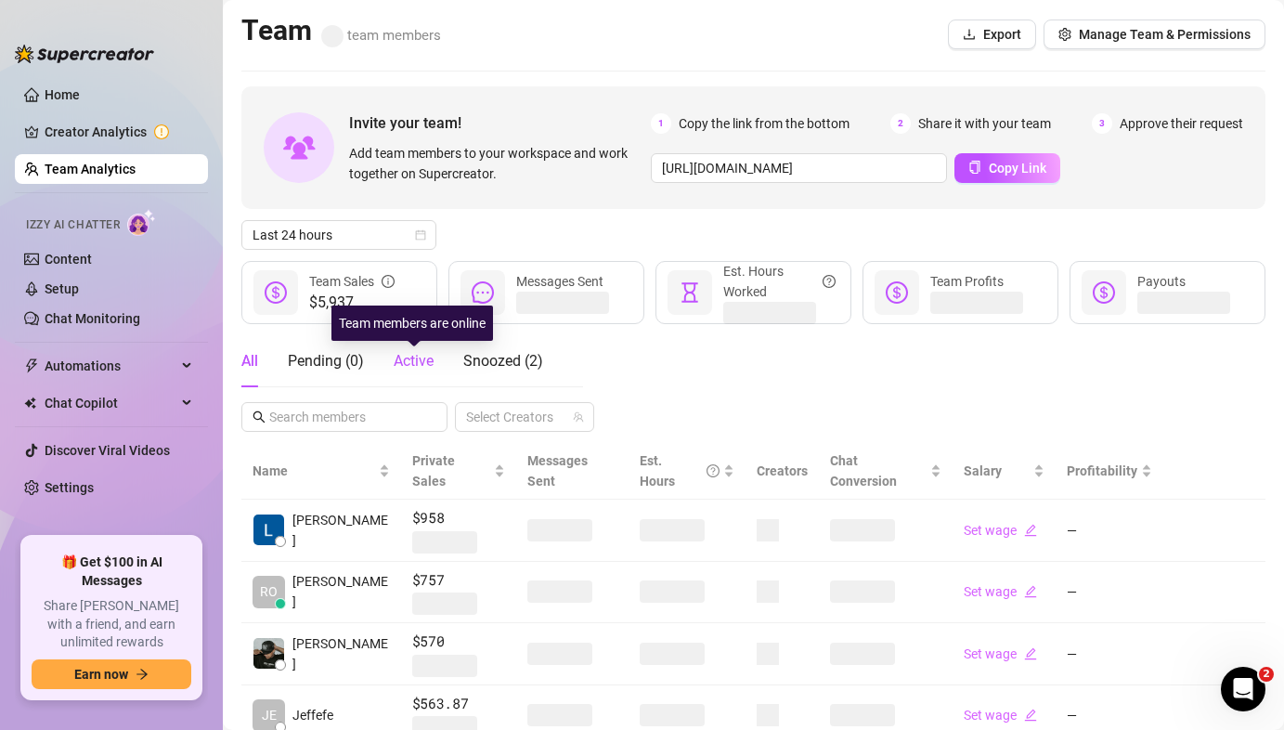
click at [408, 360] on span "Active" at bounding box center [414, 361] width 40 height 18
